Goal: Task Accomplishment & Management: Manage account settings

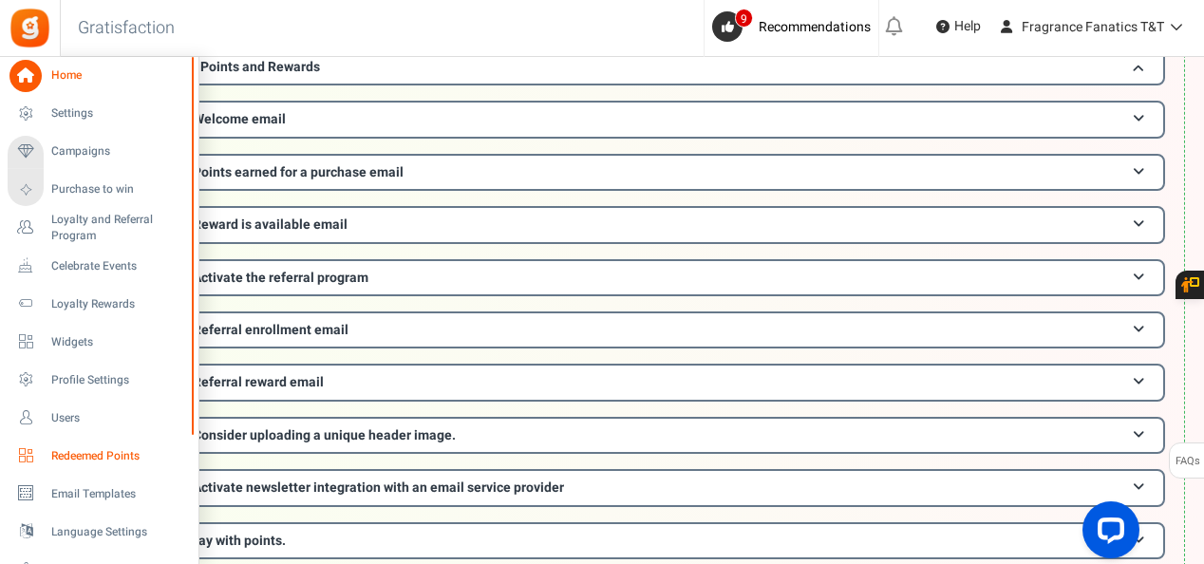
click at [74, 459] on span "Redeemed Points" at bounding box center [117, 456] width 133 height 16
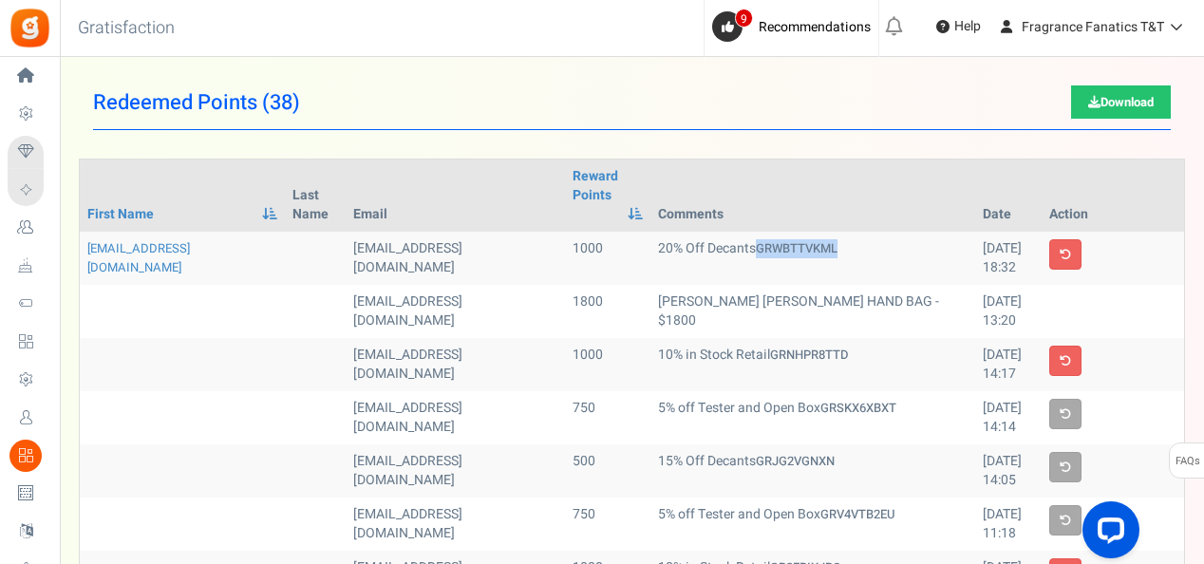
drag, startPoint x: 769, startPoint y: 249, endPoint x: 701, endPoint y: 251, distance: 68.4
click at [701, 251] on td "20% Off Decants GRWBTTVKML" at bounding box center [812, 258] width 325 height 53
copy strong "GRWBTTVKML"
click at [882, 267] on td "20% Off Decants GRWBTTVKML" at bounding box center [812, 258] width 325 height 53
click at [801, 248] on td "20% Off Decants GRWBTTVKML" at bounding box center [812, 258] width 325 height 53
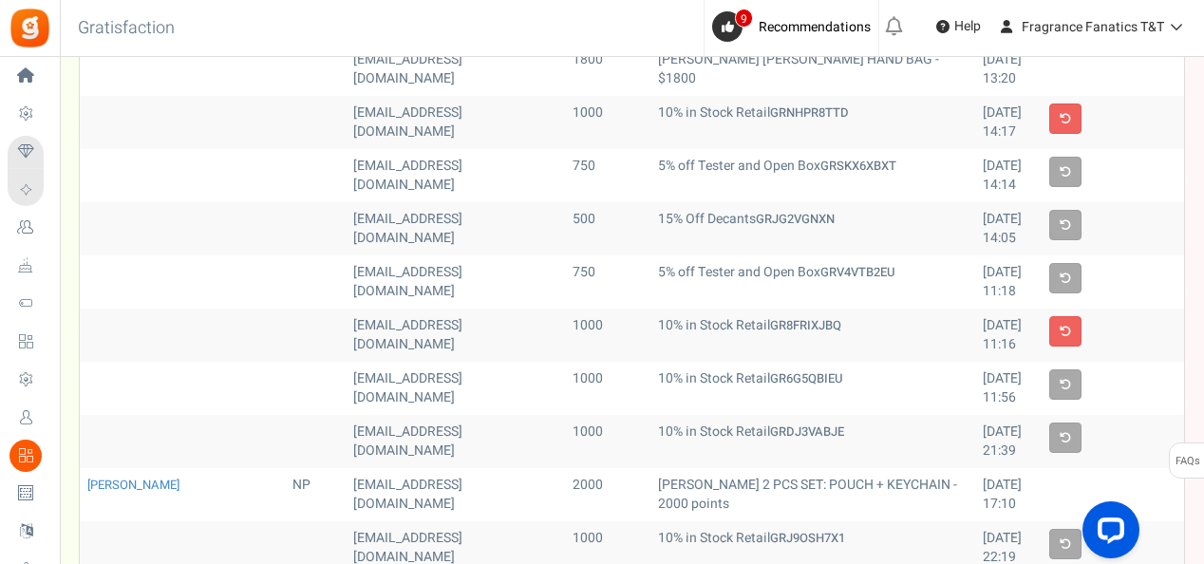
scroll to position [285, 0]
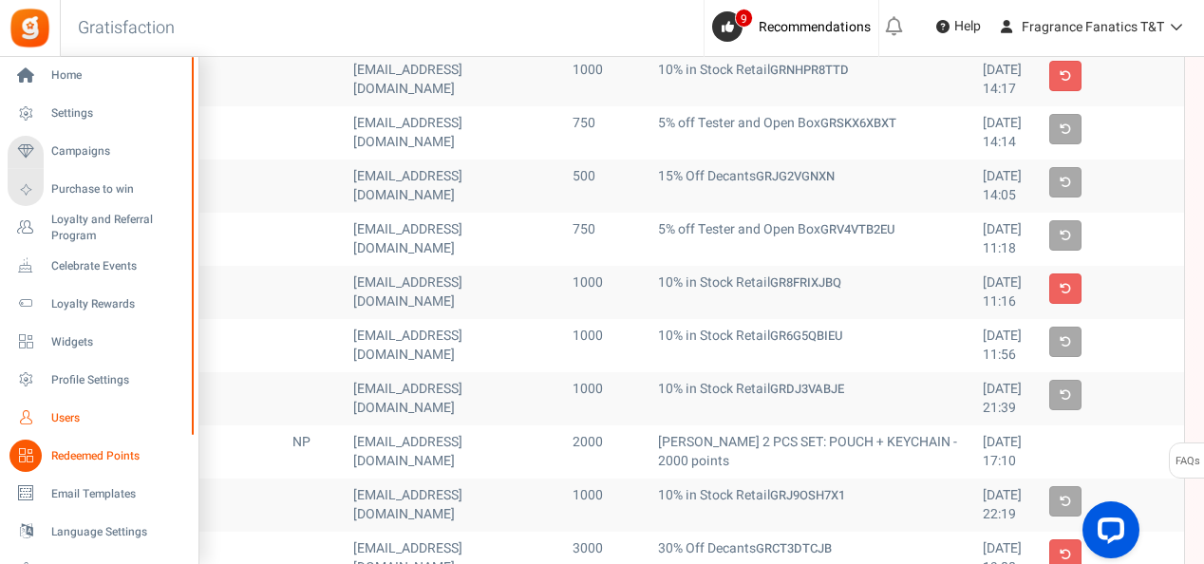
click at [78, 420] on span "Users" at bounding box center [117, 418] width 133 height 16
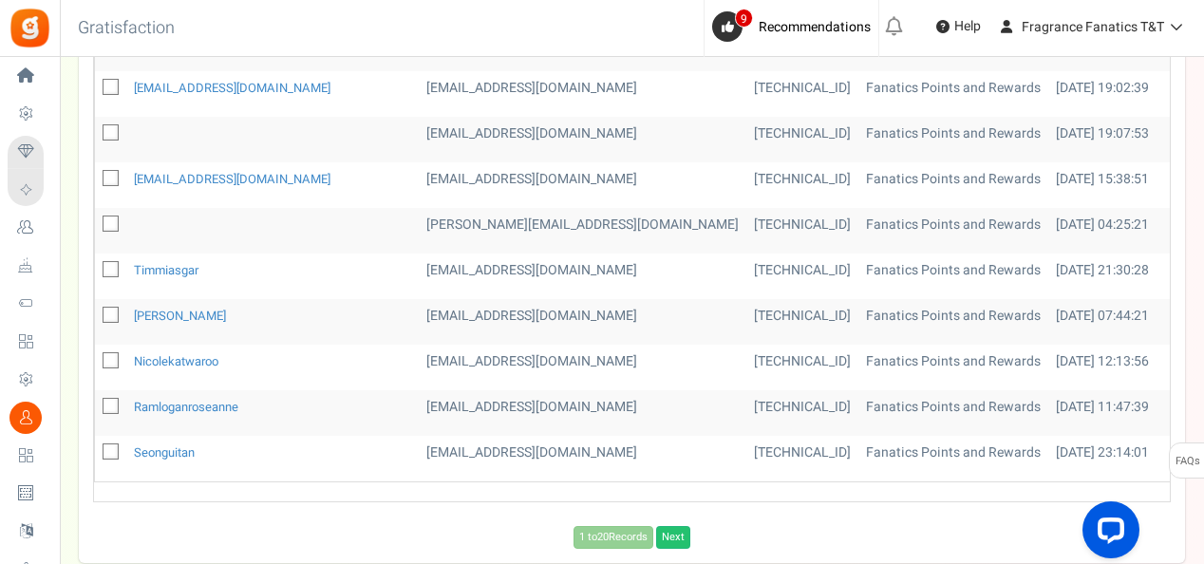
scroll to position [858, 0]
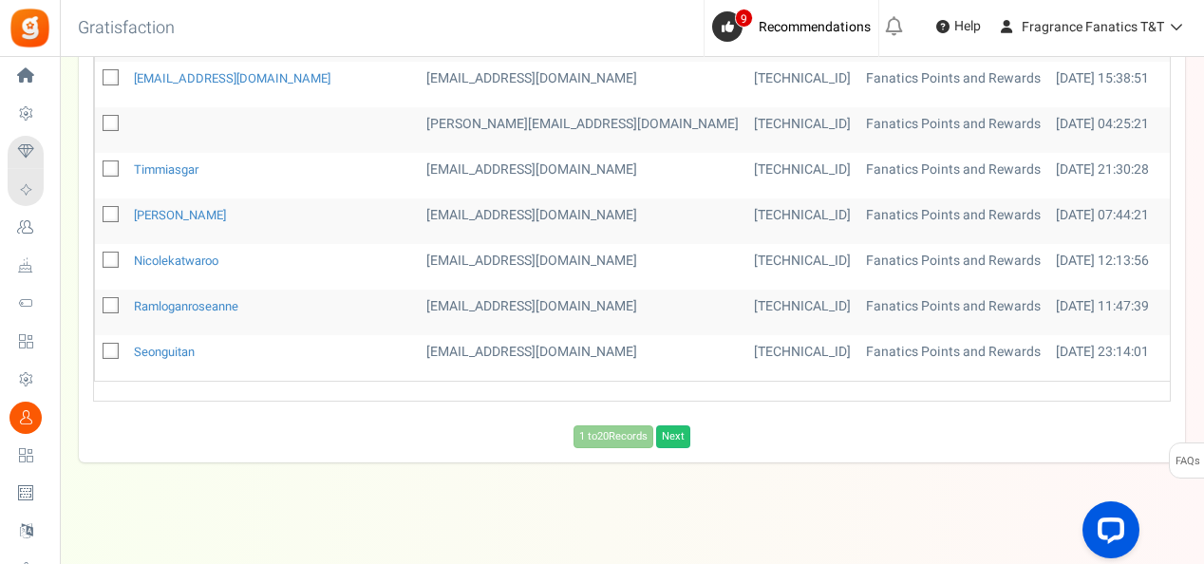
drag, startPoint x: 1204, startPoint y: 171, endPoint x: 72, endPoint y: 28, distance: 1140.6
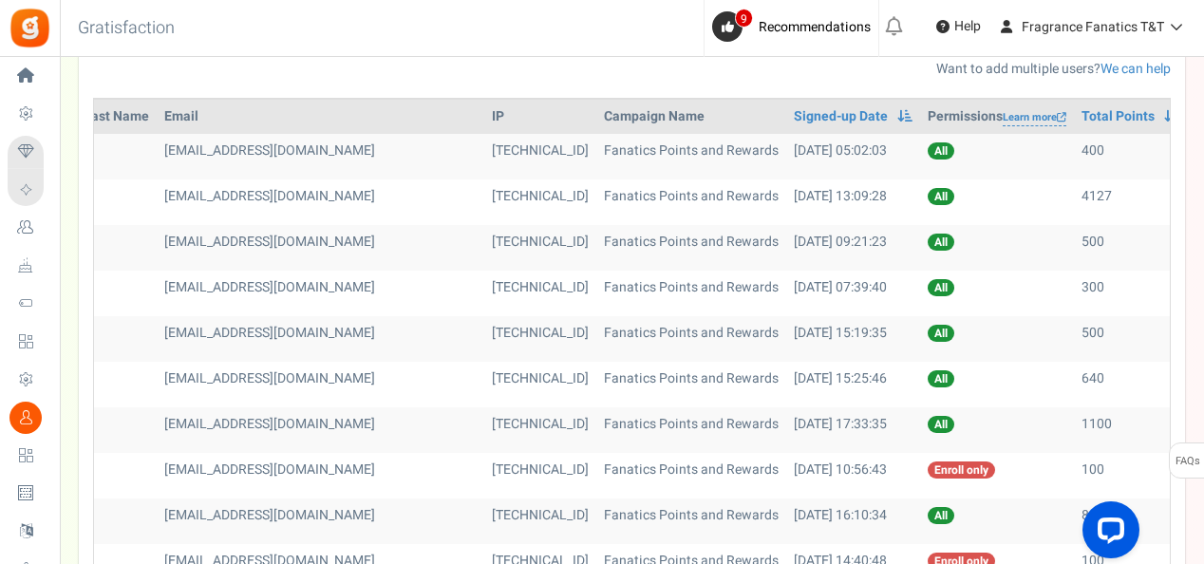
scroll to position [0, 0]
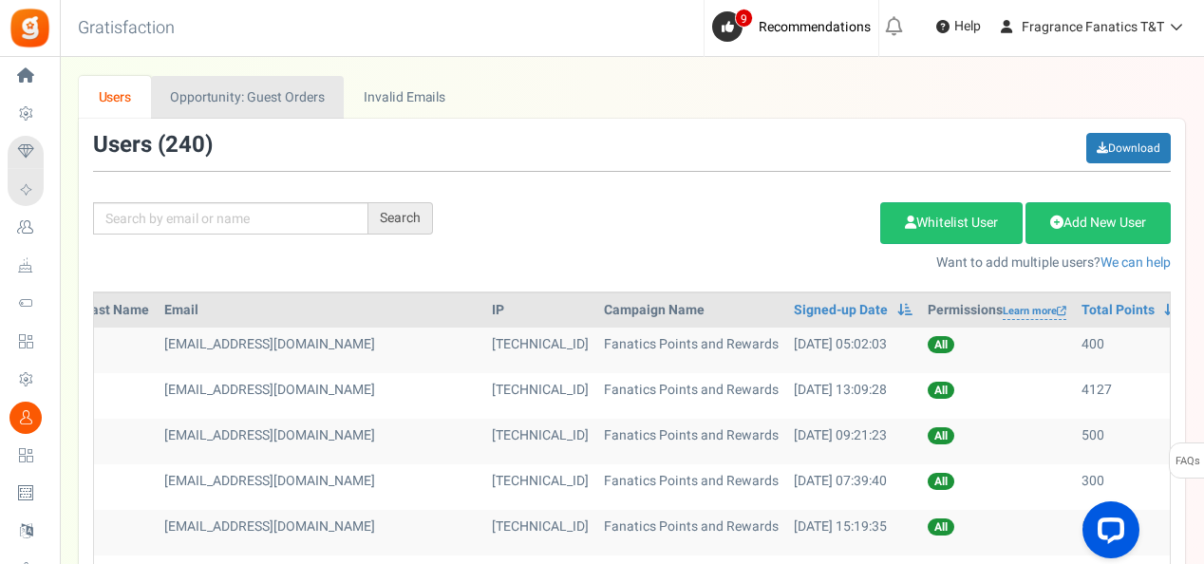
click at [288, 94] on link "Opportunity: Guest Orders" at bounding box center [247, 97] width 193 height 43
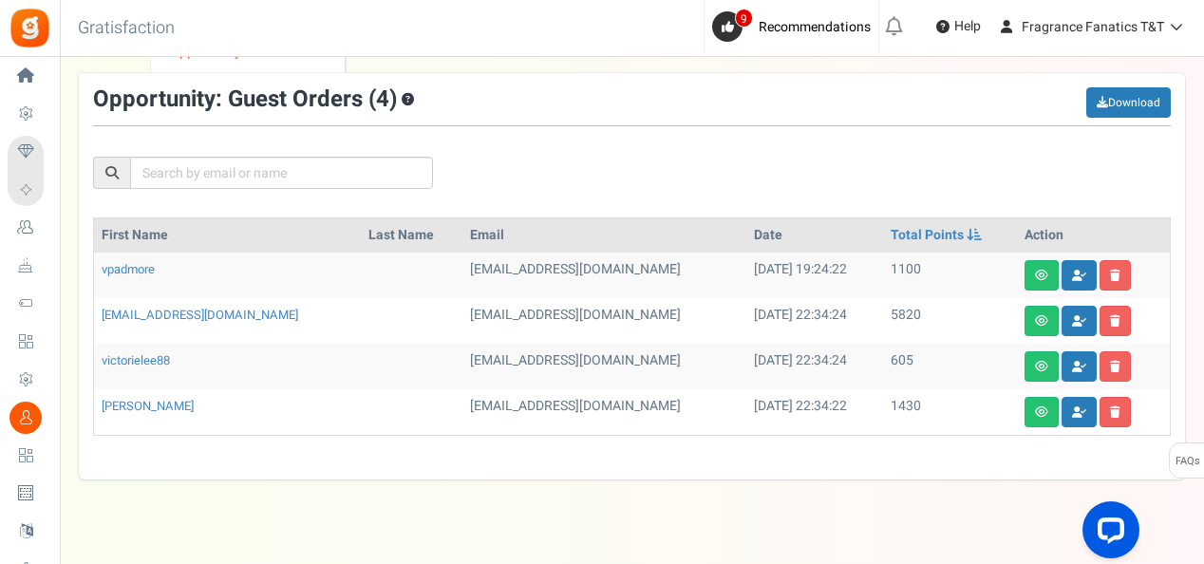
scroll to position [70, 0]
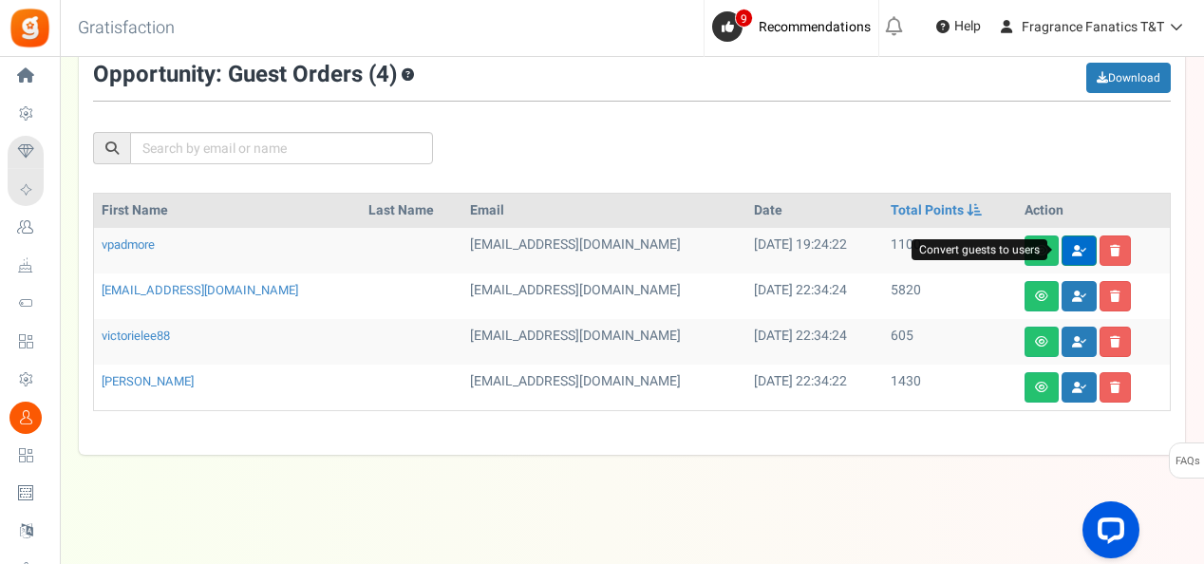
click at [1073, 249] on icon at bounding box center [1079, 250] width 14 height 11
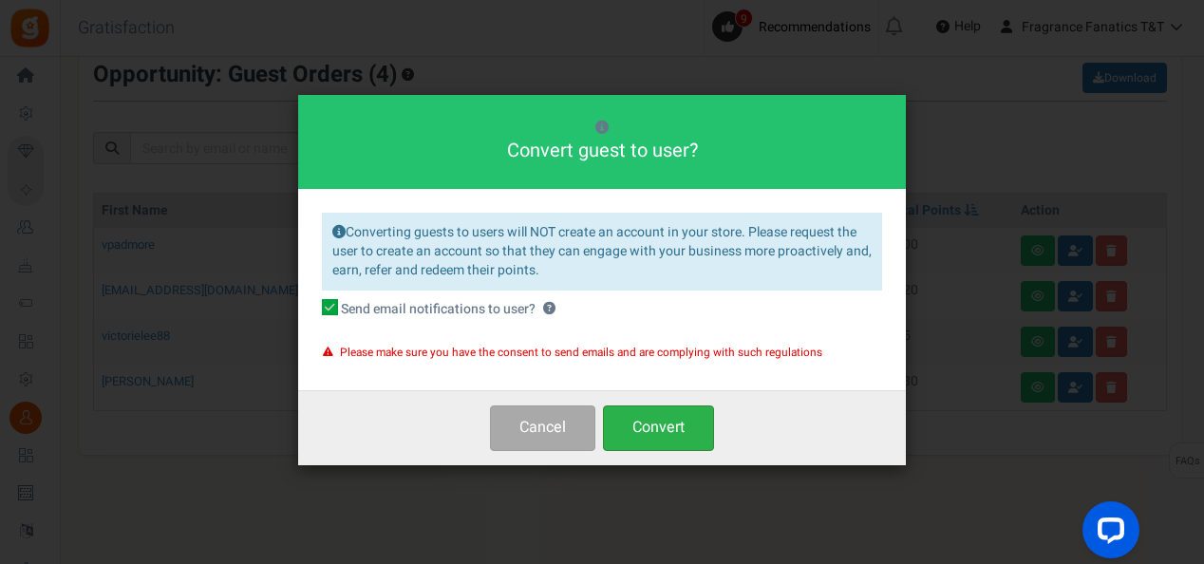
click at [672, 422] on button "Convert" at bounding box center [658, 427] width 111 height 45
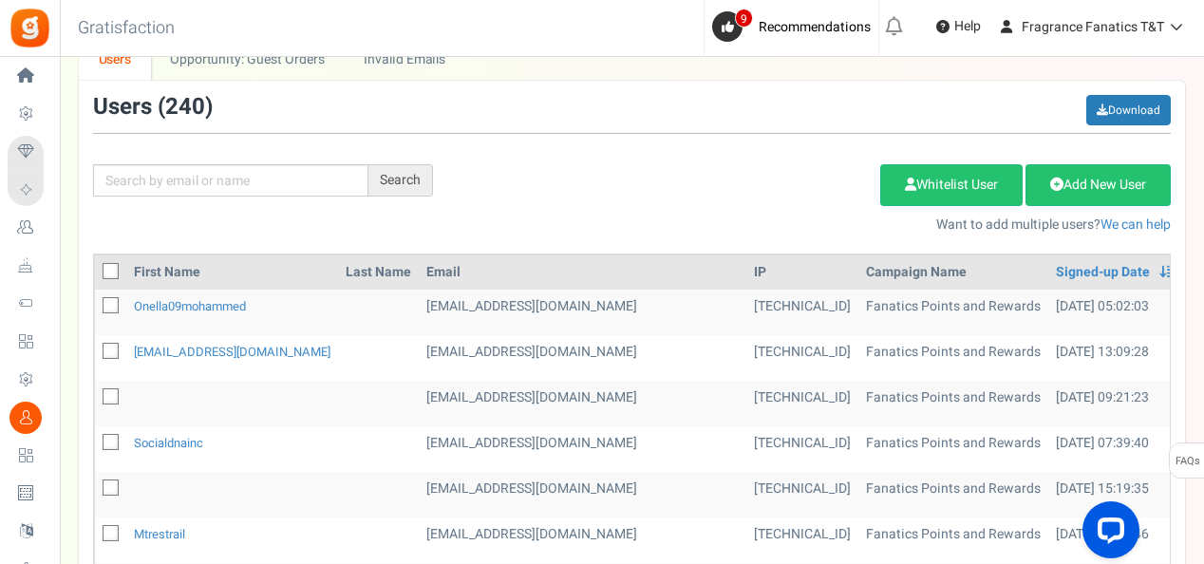
scroll to position [0, 0]
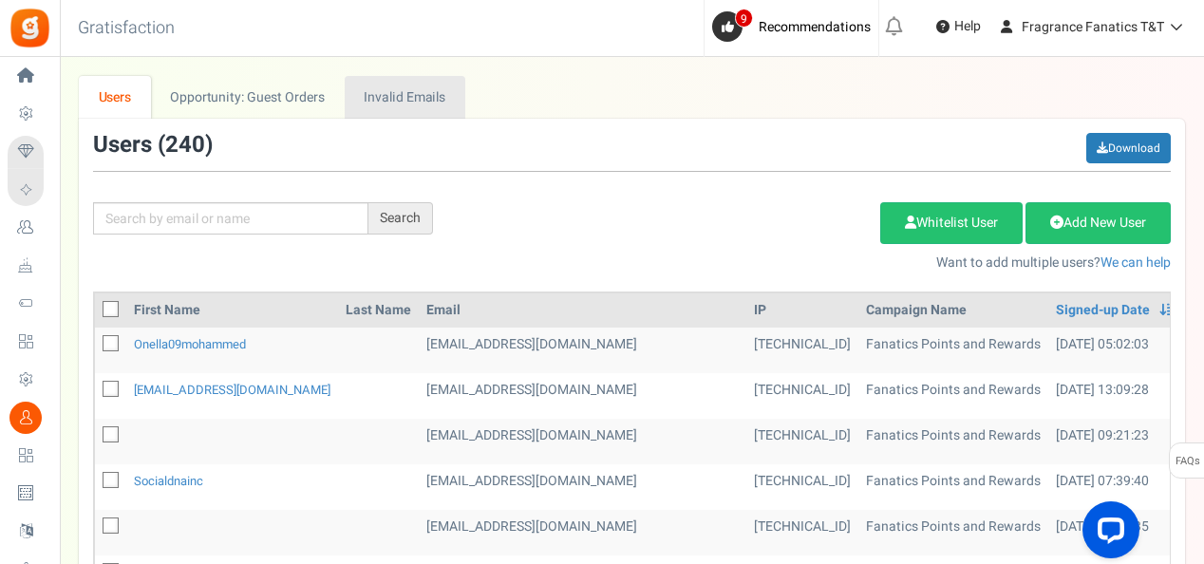
click at [418, 95] on link "Invalid Emails" at bounding box center [405, 97] width 121 height 43
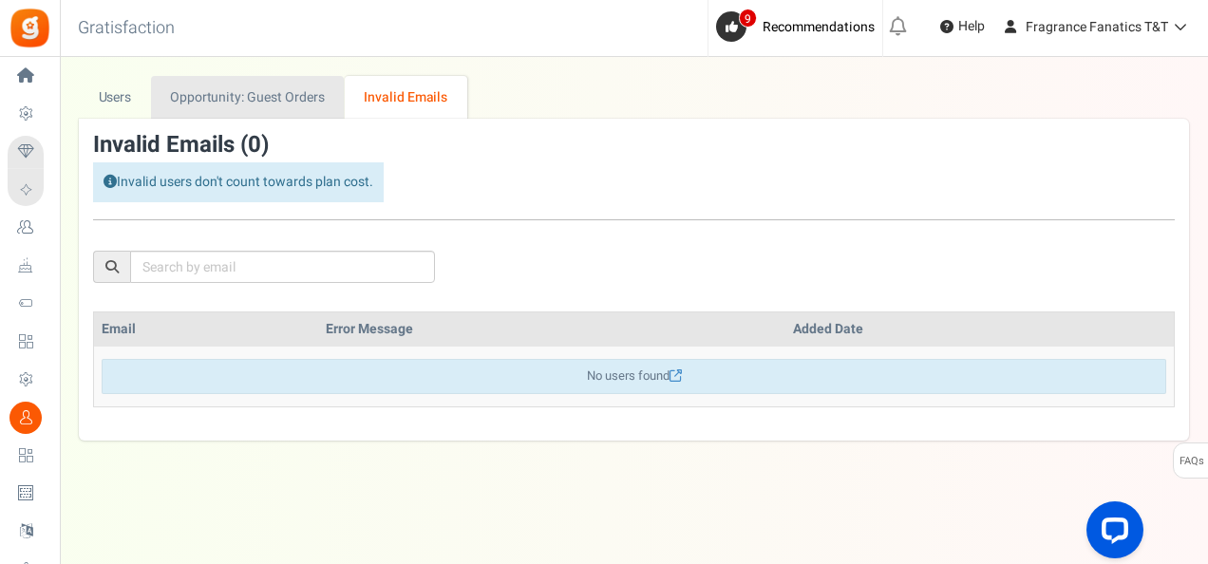
click at [270, 100] on link "Opportunity: Guest Orders" at bounding box center [247, 97] width 193 height 43
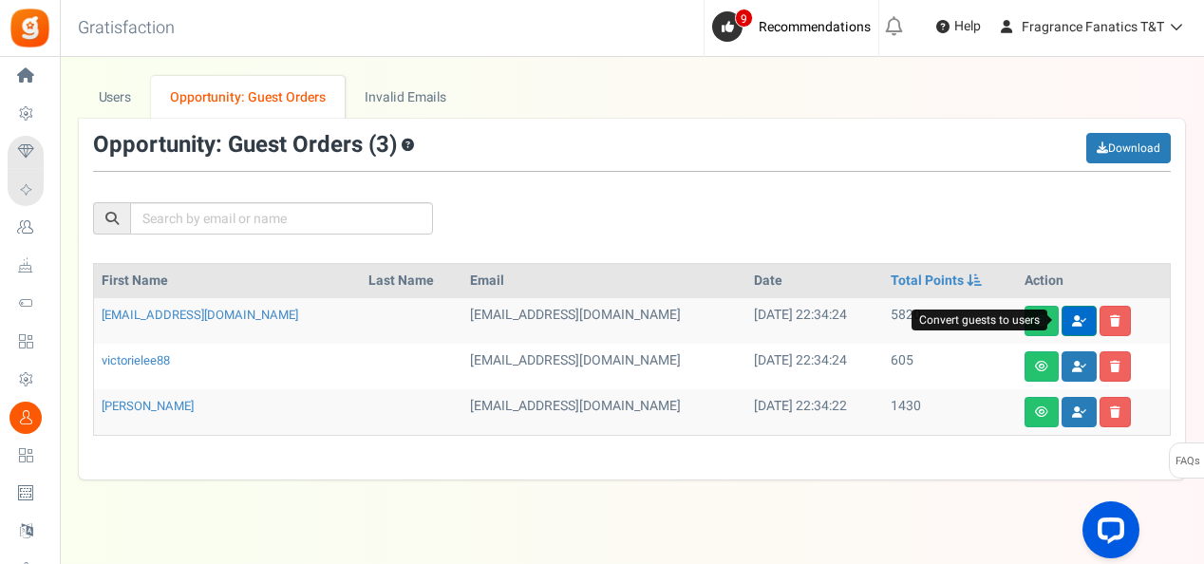
click at [1072, 319] on icon at bounding box center [1079, 320] width 14 height 11
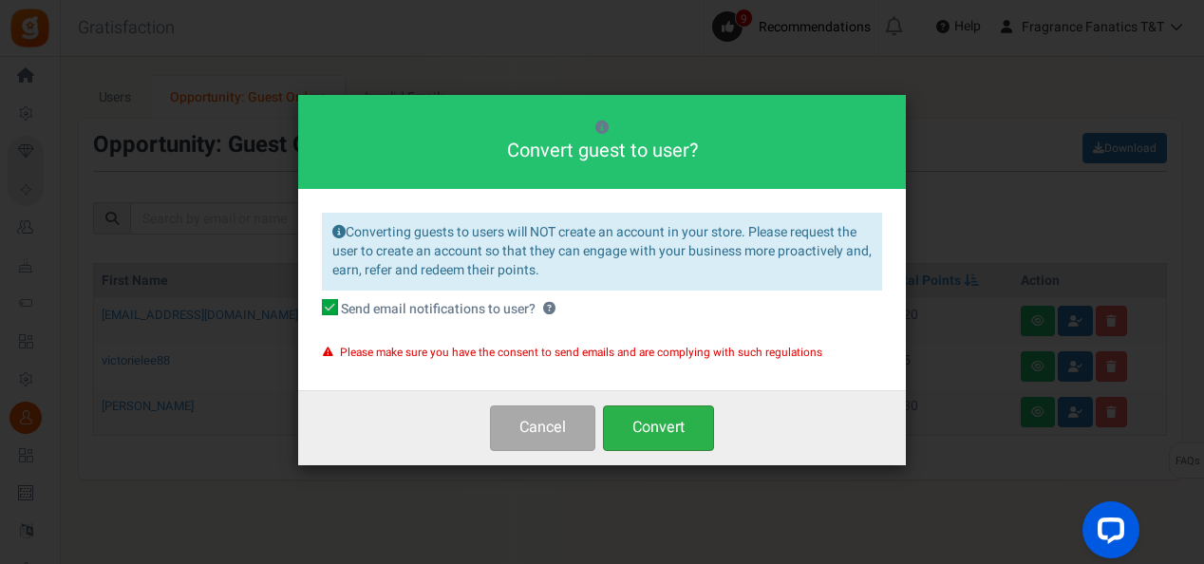
click at [670, 435] on button "Convert" at bounding box center [658, 427] width 111 height 45
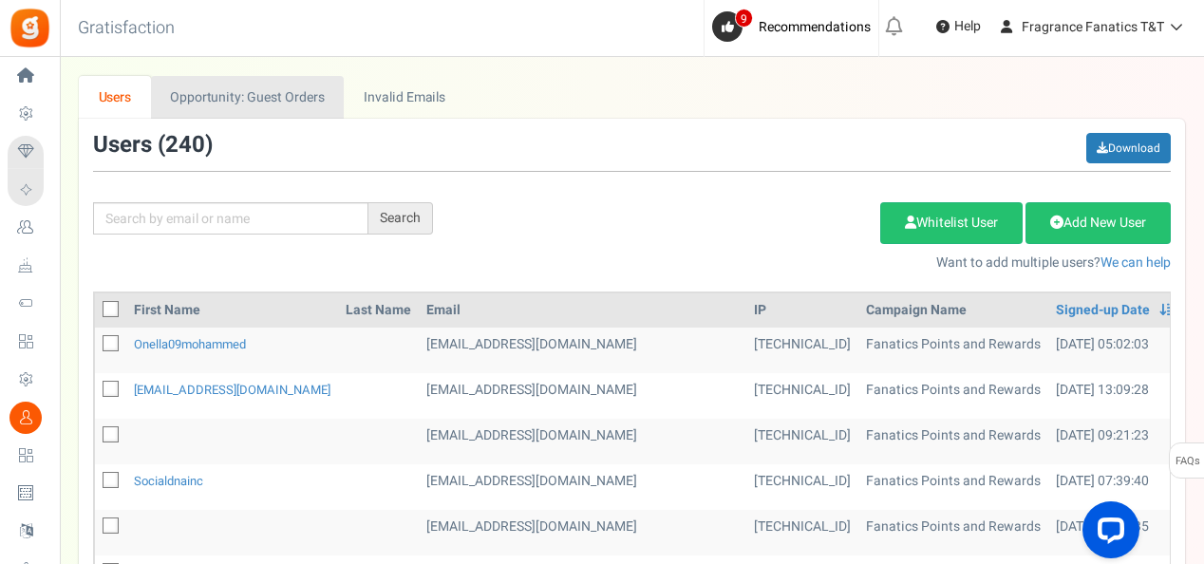
click at [272, 84] on link "Opportunity: Guest Orders" at bounding box center [247, 97] width 193 height 43
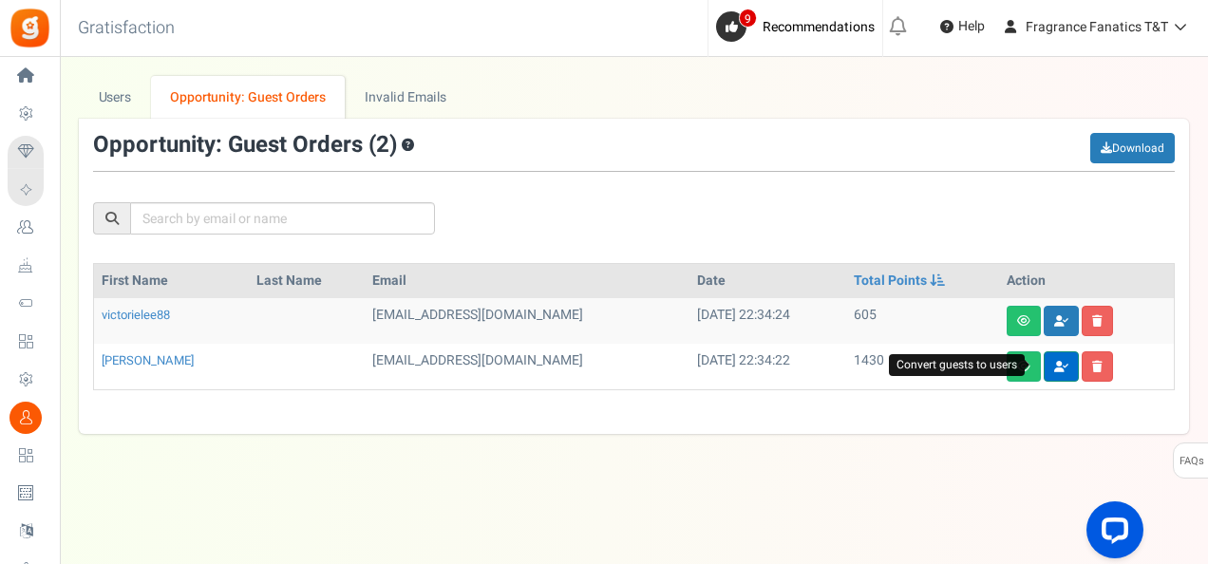
click at [1054, 363] on icon at bounding box center [1061, 366] width 14 height 11
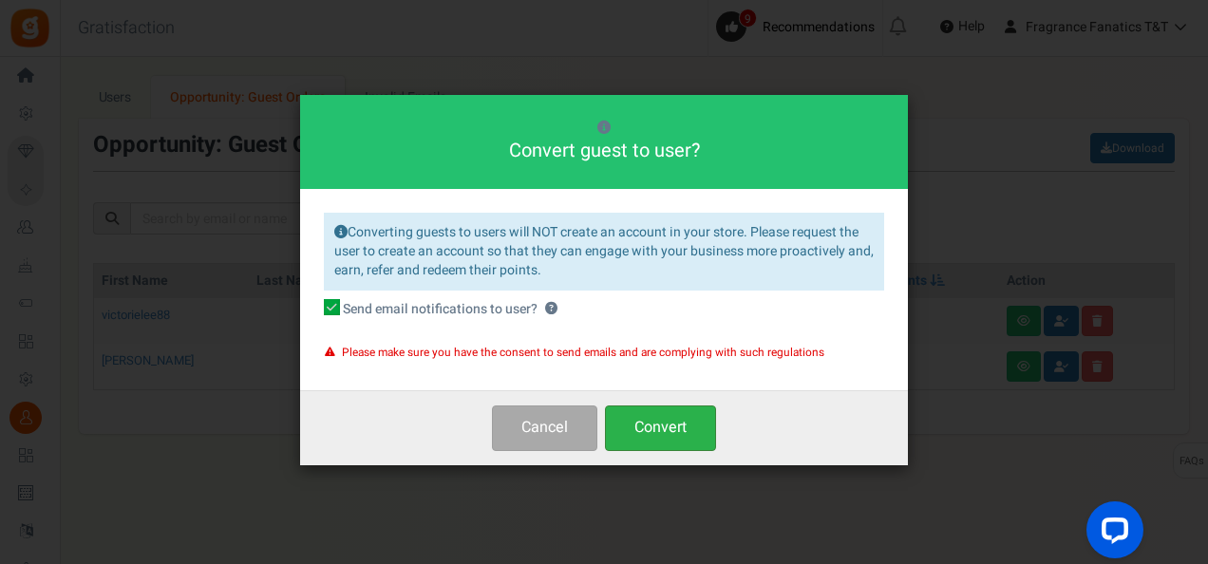
click at [655, 425] on button "Convert" at bounding box center [660, 427] width 111 height 45
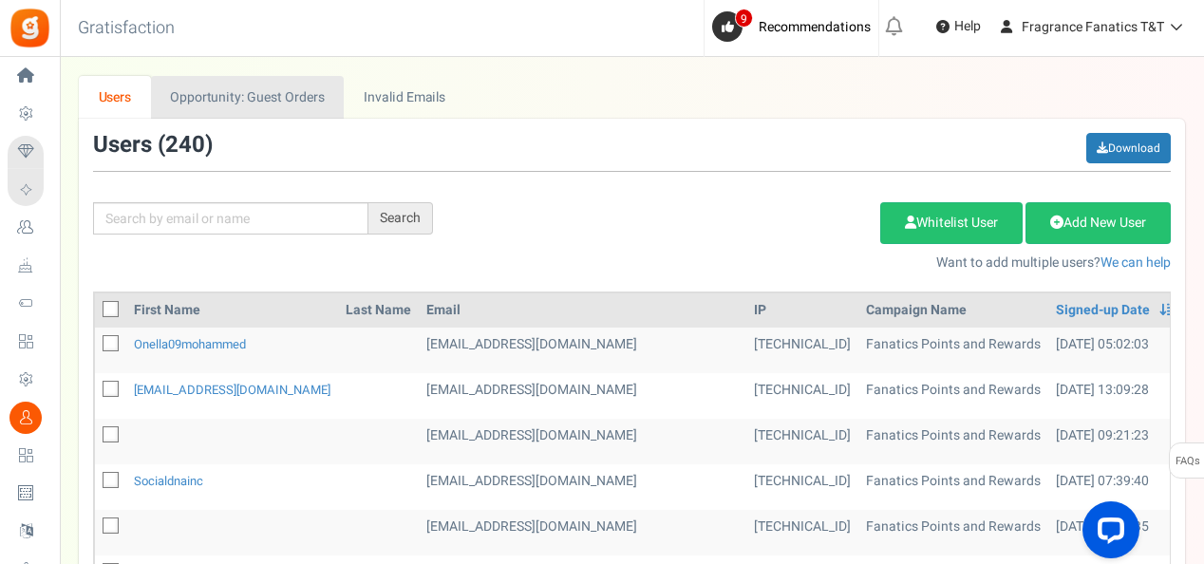
click at [267, 103] on link "Opportunity: Guest Orders" at bounding box center [247, 97] width 193 height 43
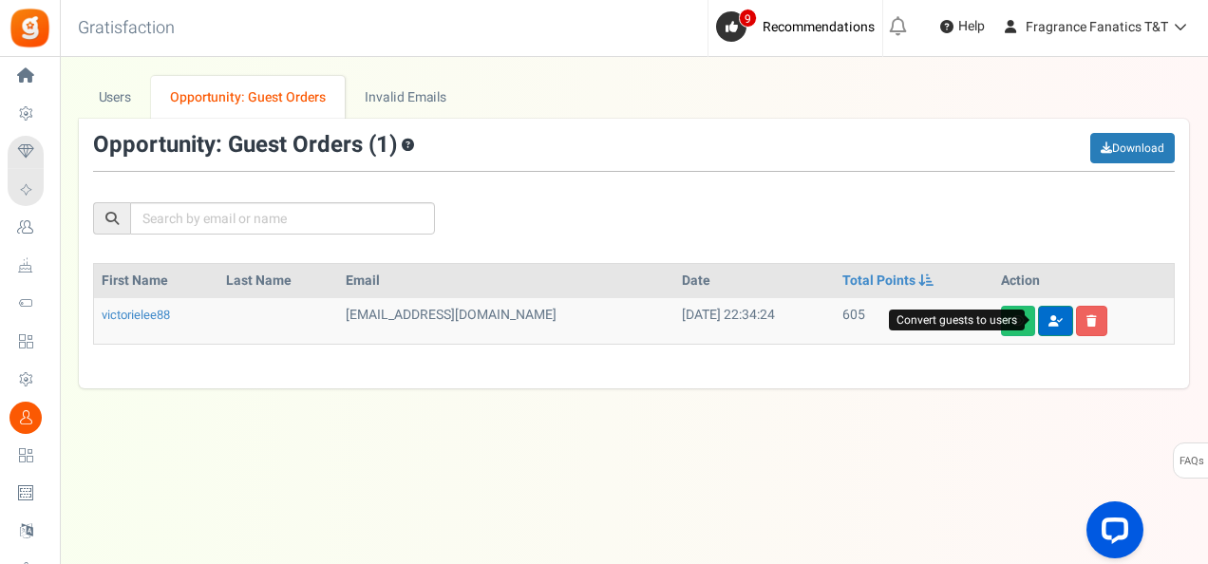
click at [1056, 317] on link at bounding box center [1055, 321] width 35 height 30
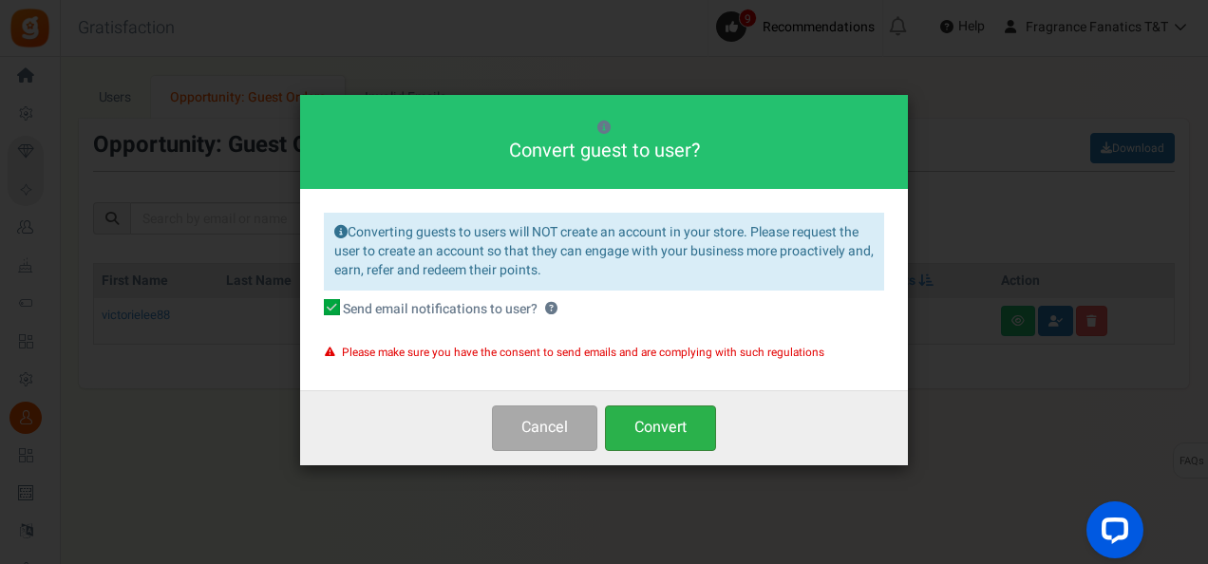
click at [683, 421] on button "Convert" at bounding box center [660, 427] width 111 height 45
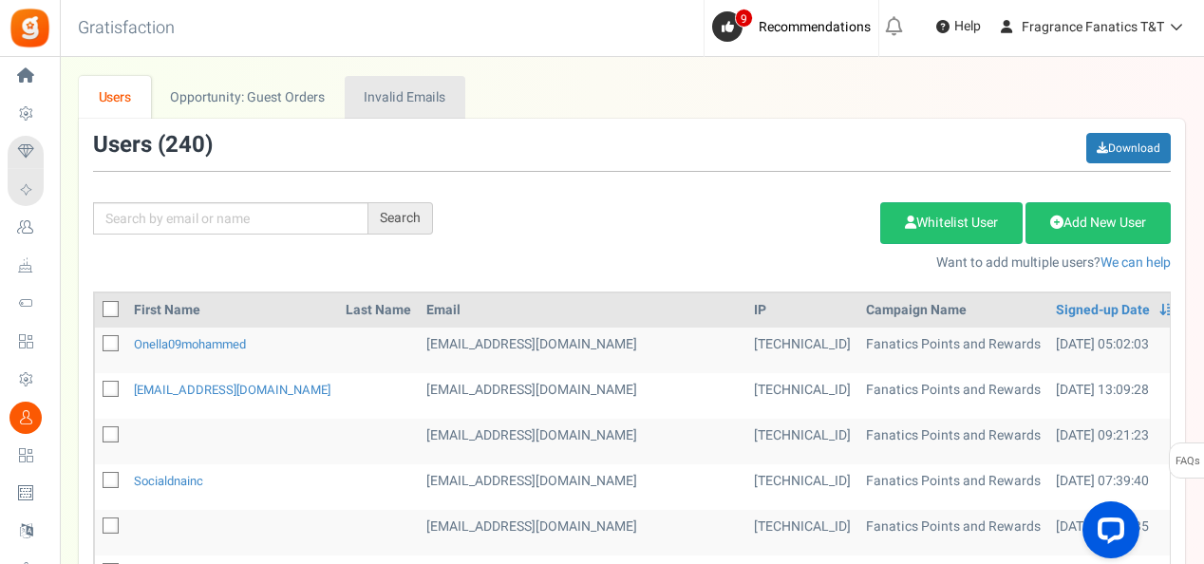
click at [412, 101] on link "Invalid Emails" at bounding box center [405, 97] width 121 height 43
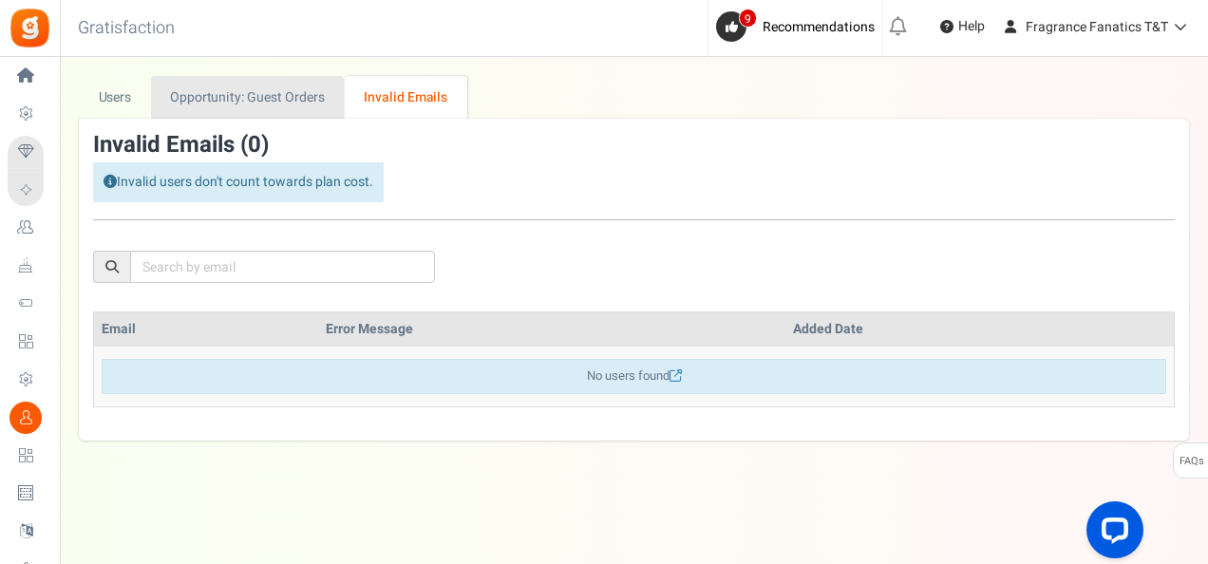
click at [241, 105] on link "Opportunity: Guest Orders" at bounding box center [247, 97] width 193 height 43
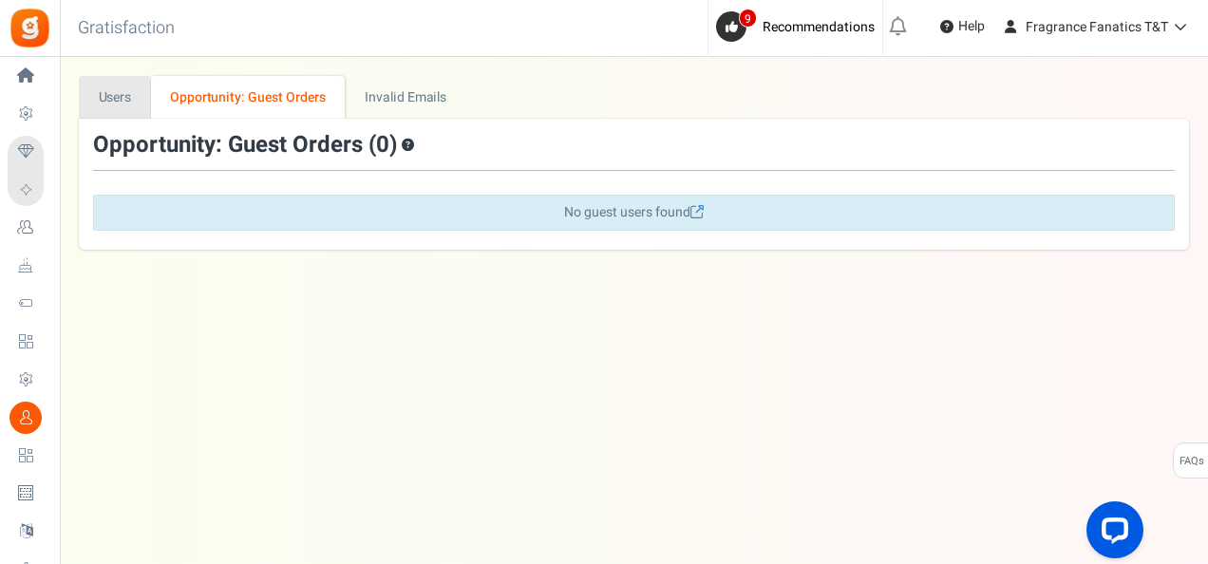
click at [107, 91] on link "Users" at bounding box center [115, 97] width 72 height 43
